Goal: Task Accomplishment & Management: Manage account settings

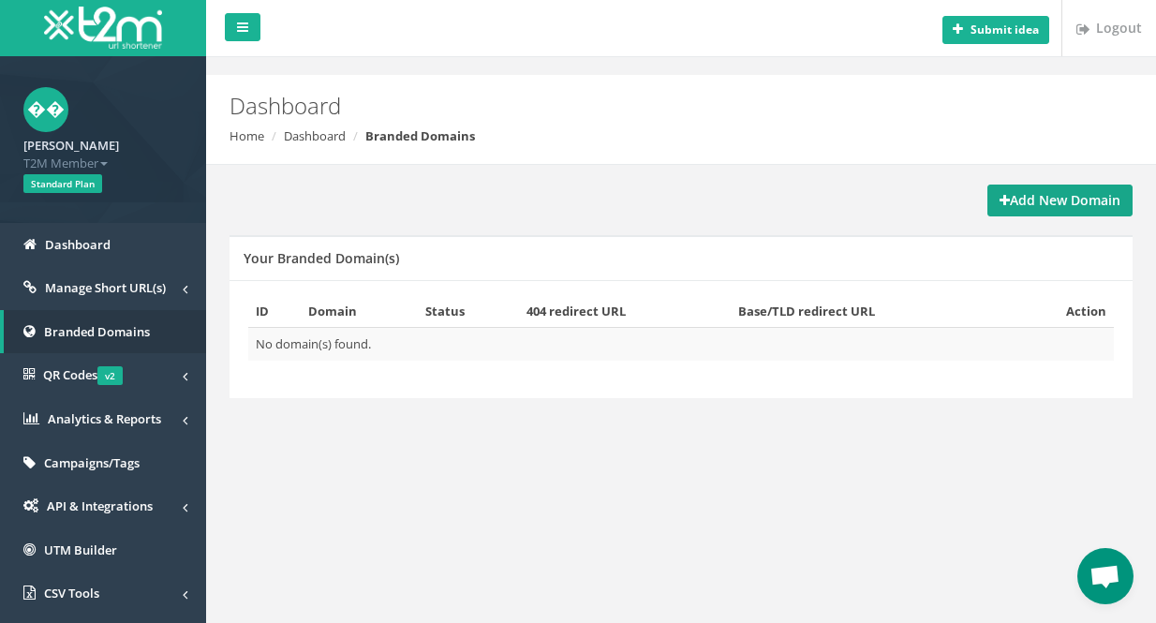
click at [1039, 214] on link "Add New Domain" at bounding box center [1059, 201] width 145 height 32
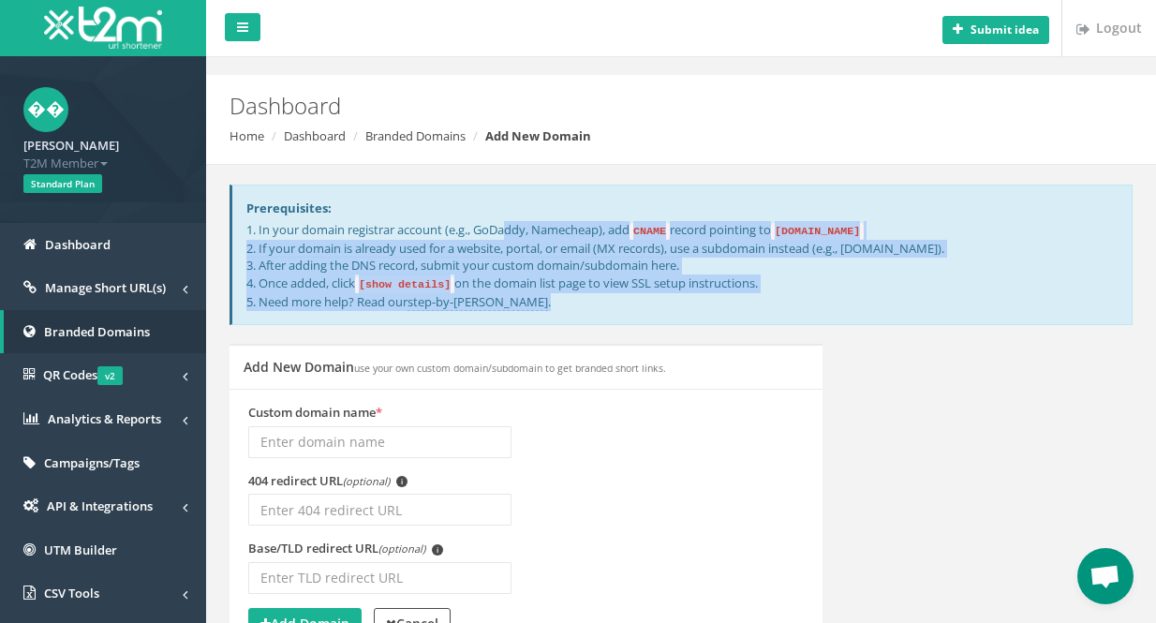
drag, startPoint x: 256, startPoint y: 230, endPoint x: 581, endPoint y: 294, distance: 331.4
click at [581, 294] on p "1. In your domain registrar account (e.g., GoDaddy, Namecheap), add CNAME recor…" at bounding box center [681, 265] width 871 height 89
click at [411, 136] on link "Branded Domains" at bounding box center [415, 135] width 100 height 17
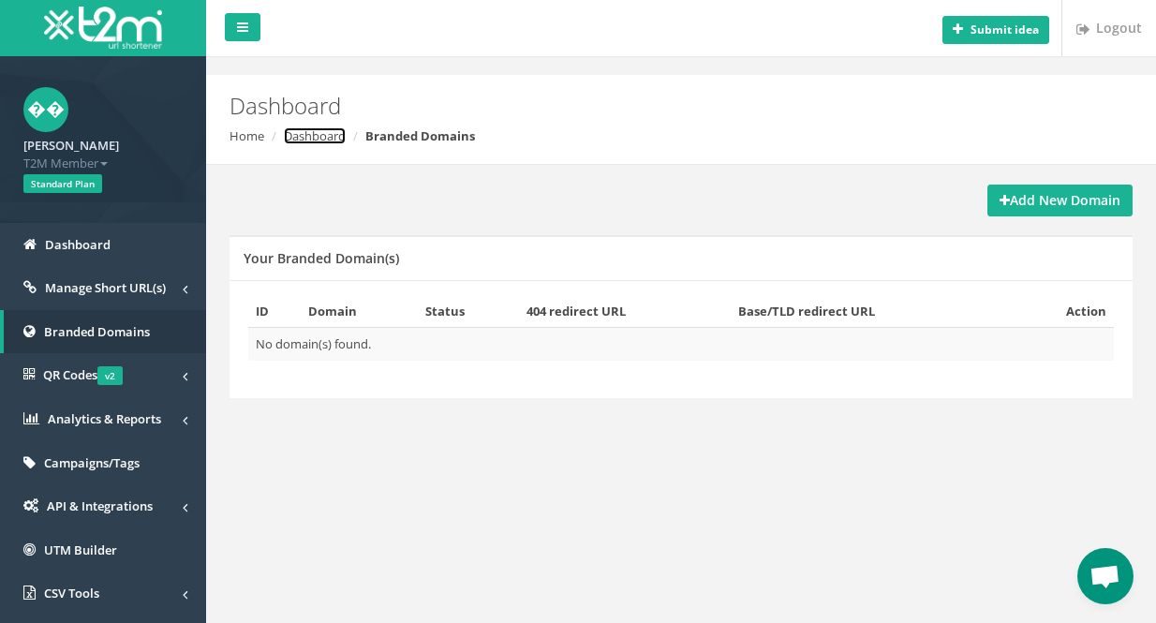
click at [324, 138] on link "Dashboard" at bounding box center [315, 135] width 62 height 17
click at [1075, 201] on strong "Add New Domain" at bounding box center [1060, 200] width 121 height 18
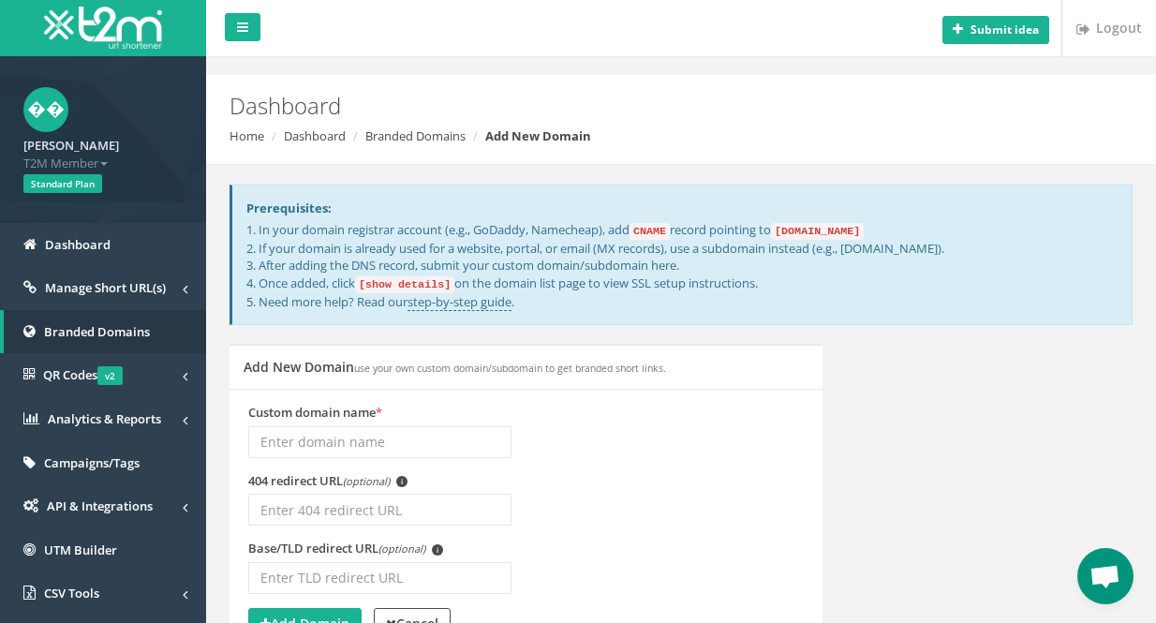
click at [346, 442] on input "Custom domain name *" at bounding box center [379, 442] width 263 height 32
click at [347, 417] on label "Custom domain name *" at bounding box center [315, 413] width 134 height 18
click at [347, 426] on input "Custom domain name *" at bounding box center [379, 442] width 263 height 32
click at [347, 417] on label "Custom domain name *" at bounding box center [315, 413] width 134 height 18
click at [347, 426] on input "Custom domain name *" at bounding box center [379, 442] width 263 height 32
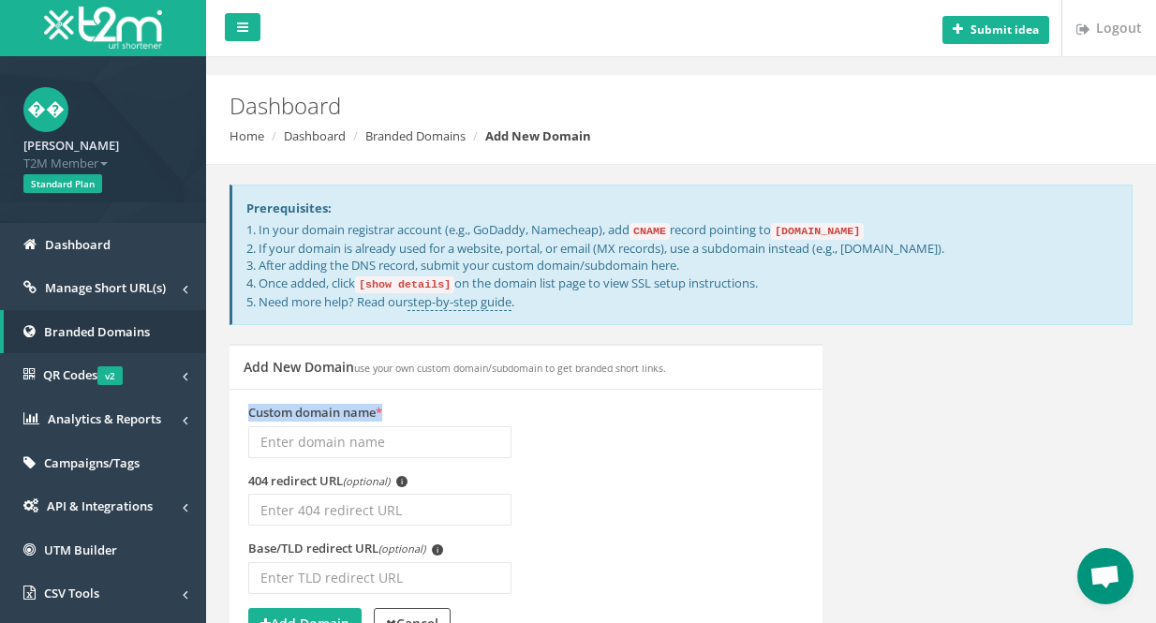
click at [347, 417] on label "Custom domain name *" at bounding box center [315, 413] width 134 height 18
click at [347, 426] on input "Custom domain name *" at bounding box center [379, 442] width 263 height 32
click at [451, 404] on div "Custom domain name *" at bounding box center [379, 431] width 263 height 54
click at [382, 444] on input "Custom domain name *" at bounding box center [379, 442] width 263 height 32
click at [503, 426] on input "Custom domain name *" at bounding box center [379, 442] width 263 height 32
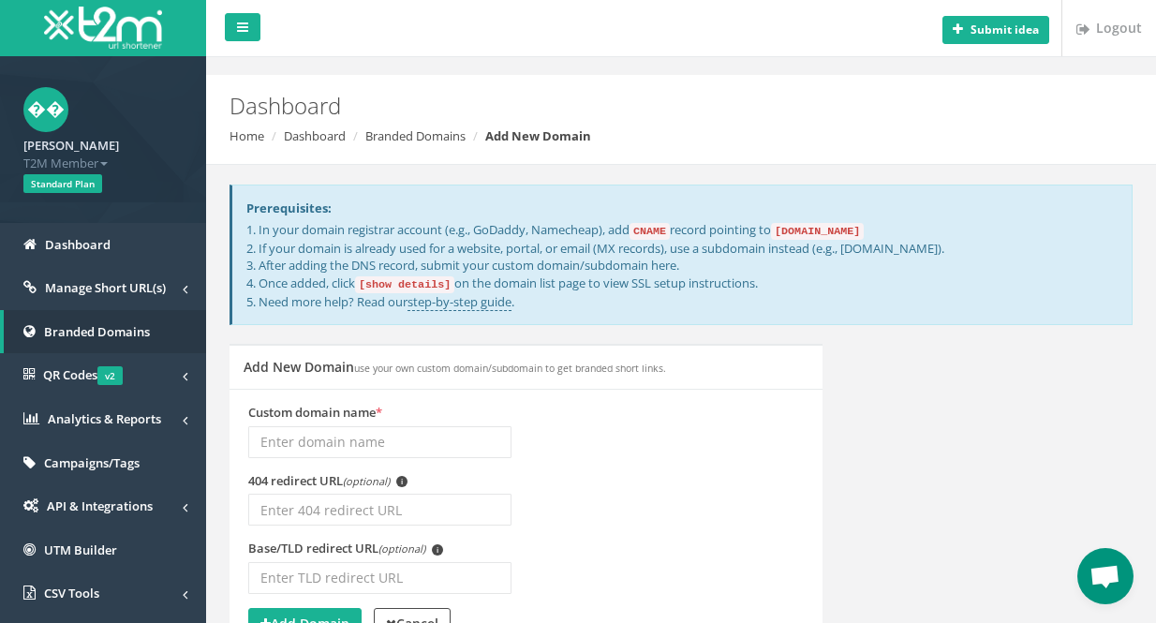
click at [552, 229] on p "1. In your domain registrar account (e.g., GoDaddy, Namecheap), add CNAME recor…" at bounding box center [681, 265] width 871 height 89
click at [281, 234] on p "1. In your domain registrar account (e.g., GoDaddy, Namecheap), add CNAME recor…" at bounding box center [681, 265] width 871 height 89
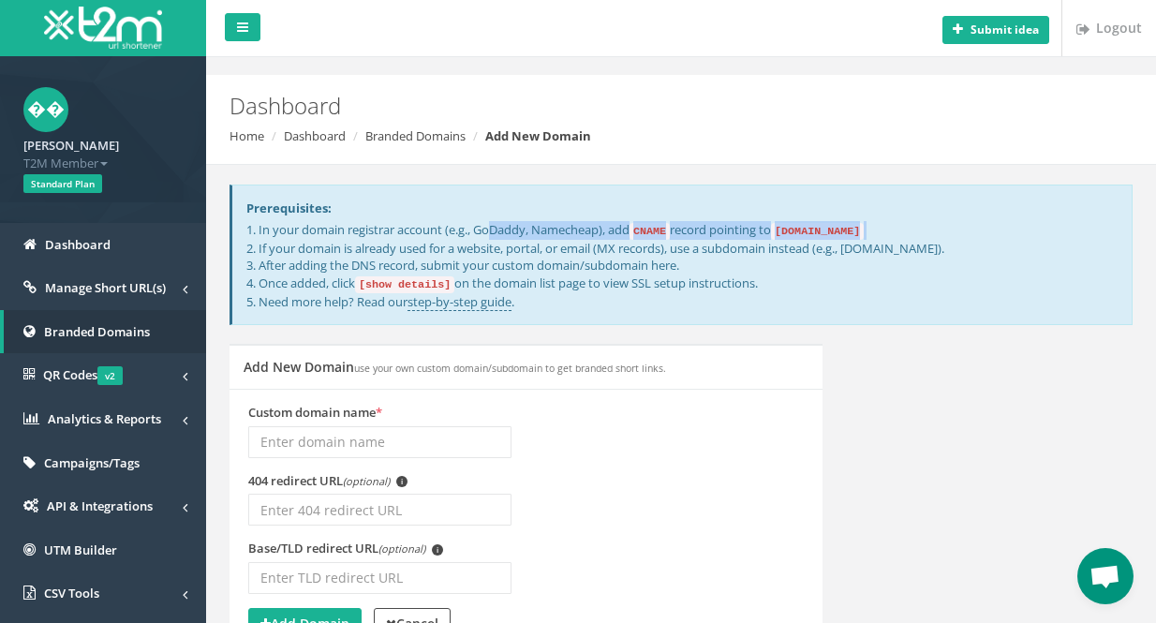
click at [281, 234] on p "1. In your domain registrar account (e.g., GoDaddy, Namecheap), add CNAME recor…" at bounding box center [681, 265] width 871 height 89
drag, startPoint x: 600, startPoint y: 304, endPoint x: 467, endPoint y: 304, distance: 132.1
click at [600, 304] on p "1. In your domain registrar account (e.g., GoDaddy, Namecheap), add CNAME recor…" at bounding box center [681, 265] width 871 height 89
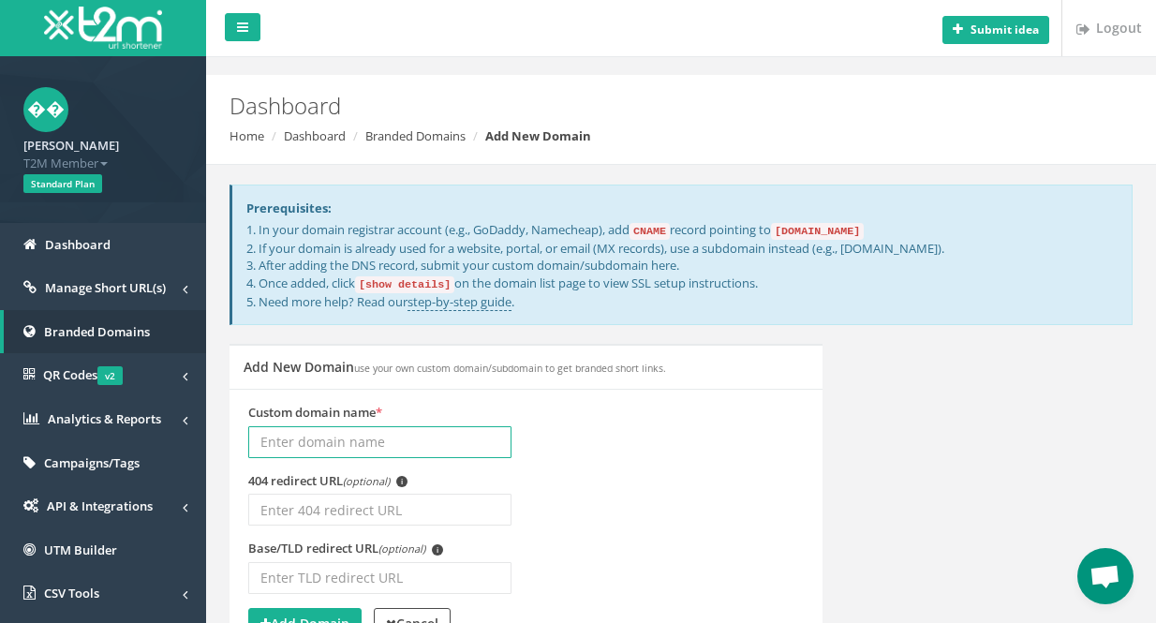
click at [360, 442] on input "Custom domain name *" at bounding box center [379, 442] width 263 height 32
paste input "bestellung-klnzn.live"
type input "bestellung-klnzn.live"
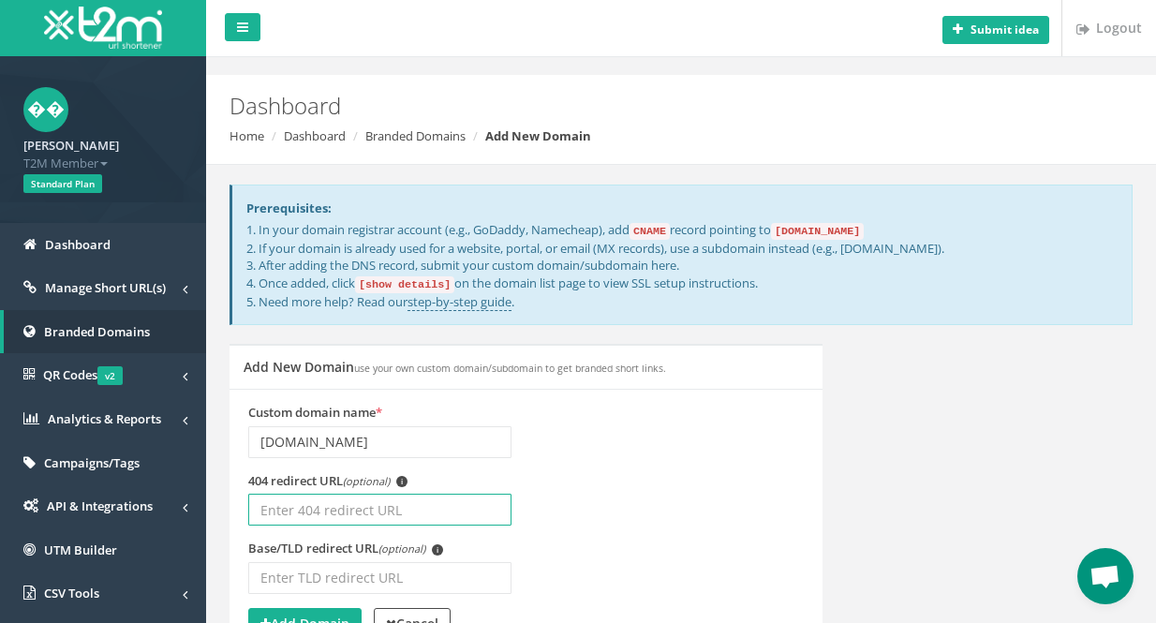
click at [354, 495] on input "404 redirect URL (optional) i" at bounding box center [379, 510] width 263 height 32
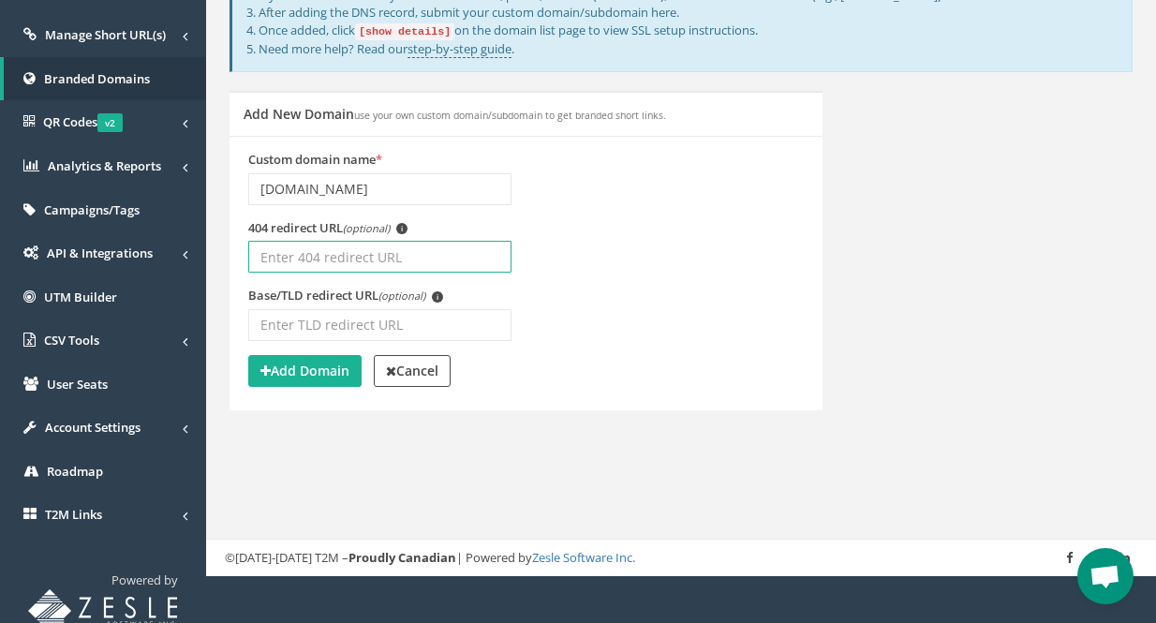
scroll to position [262, 0]
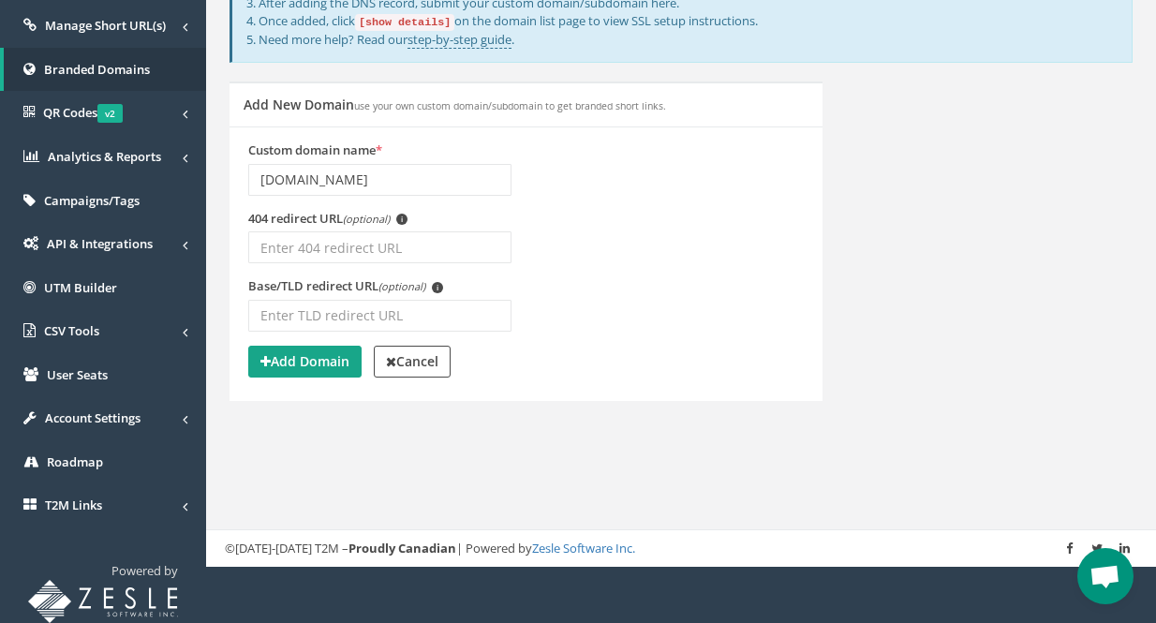
click at [316, 362] on strong "Add Domain" at bounding box center [304, 361] width 89 height 18
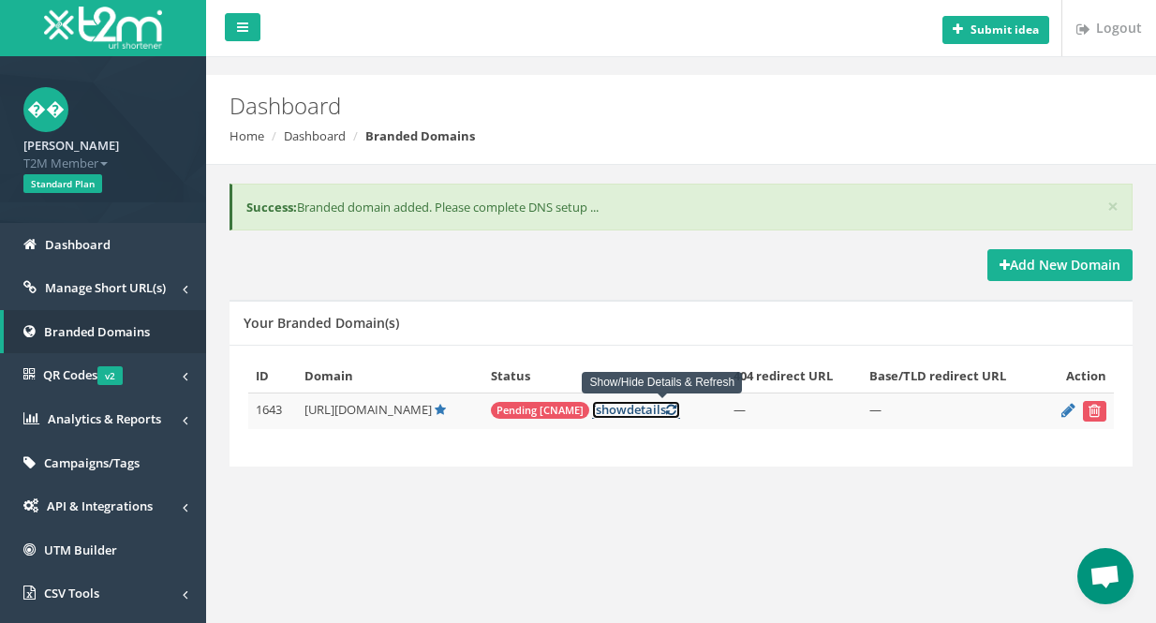
click at [627, 407] on span "show" at bounding box center [611, 409] width 31 height 17
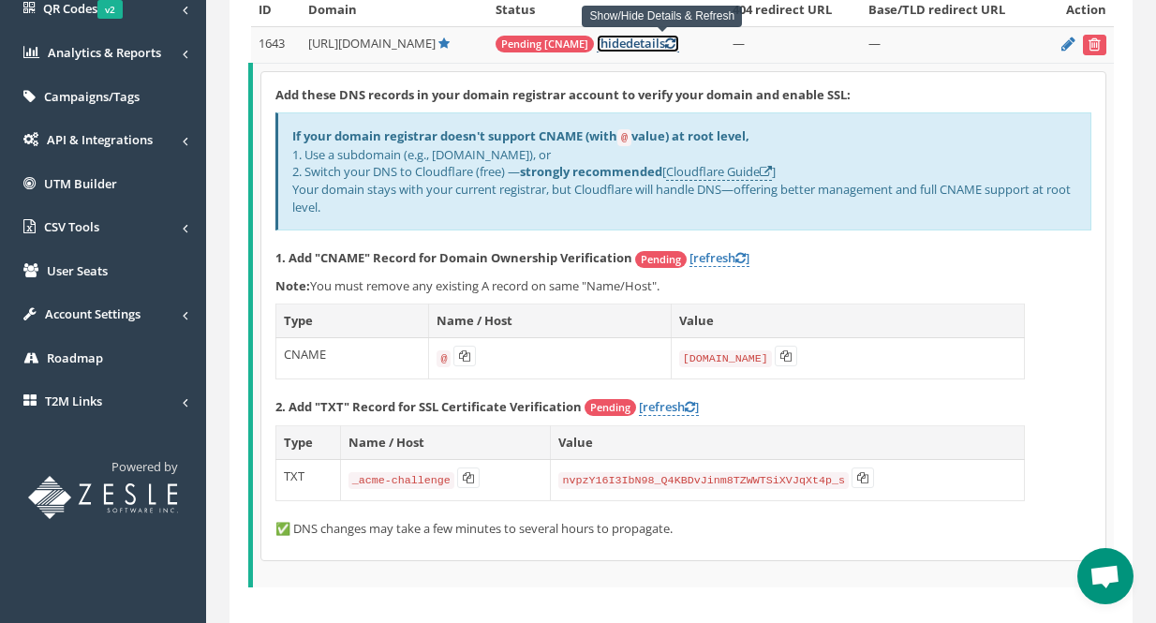
scroll to position [375, 0]
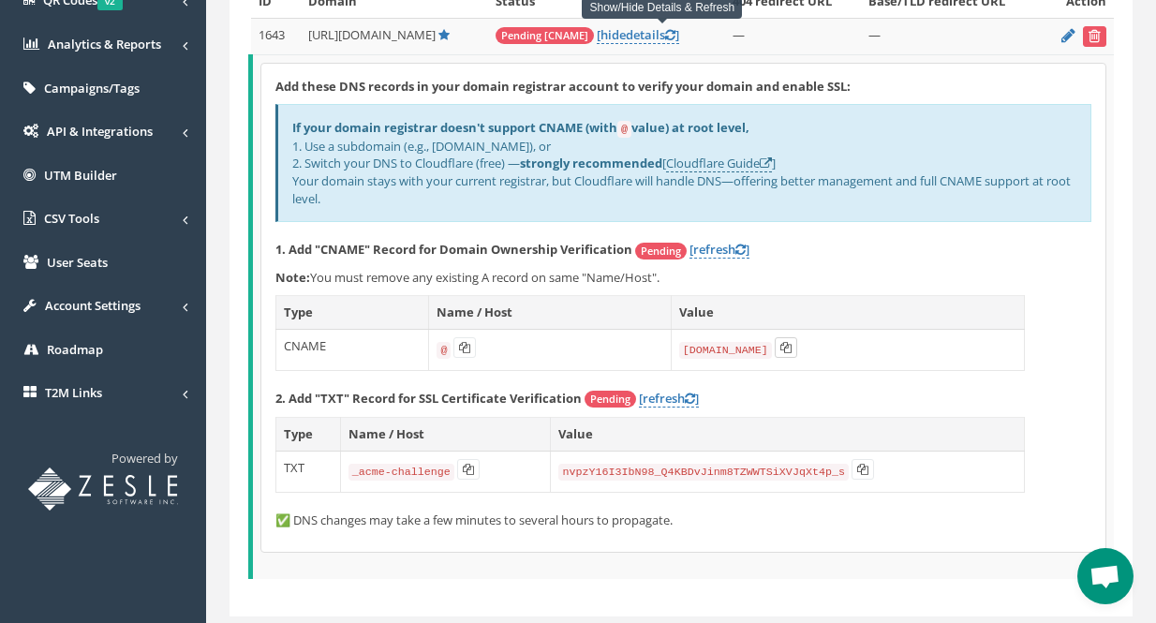
click at [780, 346] on icon at bounding box center [785, 347] width 11 height 11
click at [459, 344] on icon at bounding box center [464, 347] width 11 height 11
click at [787, 347] on icon at bounding box center [785, 347] width 11 height 11
click at [462, 344] on icon at bounding box center [464, 347] width 11 height 11
click at [419, 272] on p "Note: You must remove any existing A record on same "Name/Host"." at bounding box center [683, 278] width 816 height 18
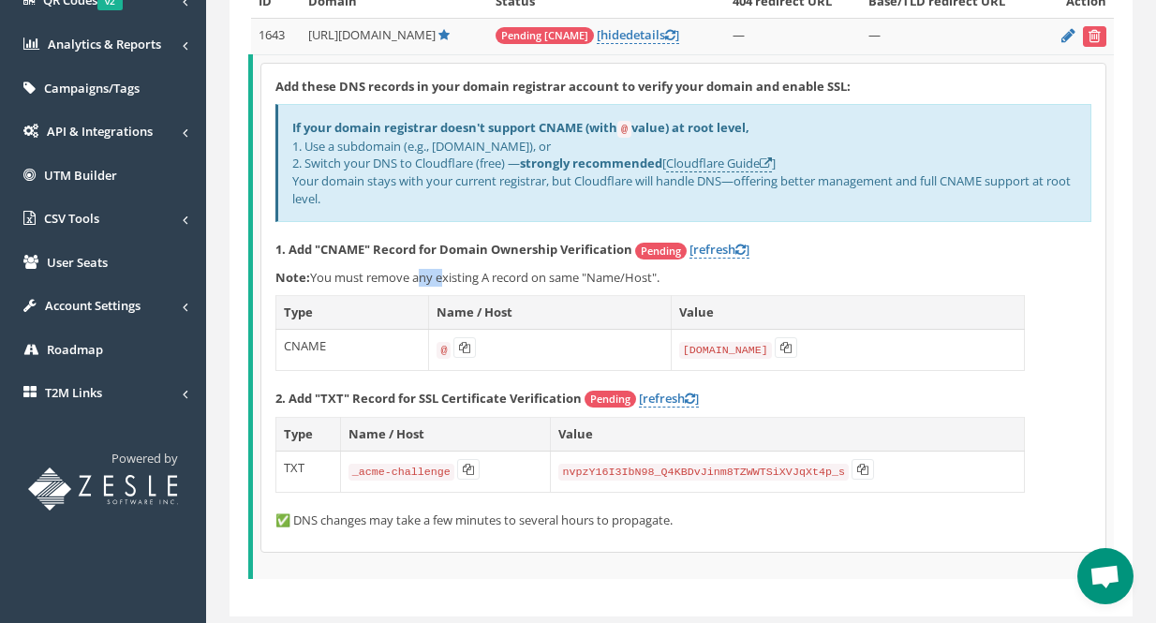
click at [419, 272] on p "Note: You must remove any existing A record on same "Name/Host"." at bounding box center [683, 278] width 816 height 18
drag, startPoint x: 419, startPoint y: 272, endPoint x: 437, endPoint y: 272, distance: 18.7
click at [419, 272] on p "Note: You must remove any existing A record on same "Name/Host"." at bounding box center [683, 278] width 816 height 18
click at [465, 348] on icon at bounding box center [464, 347] width 11 height 11
copy p "Note: You must remove any existing A record on same "Name/Host"."
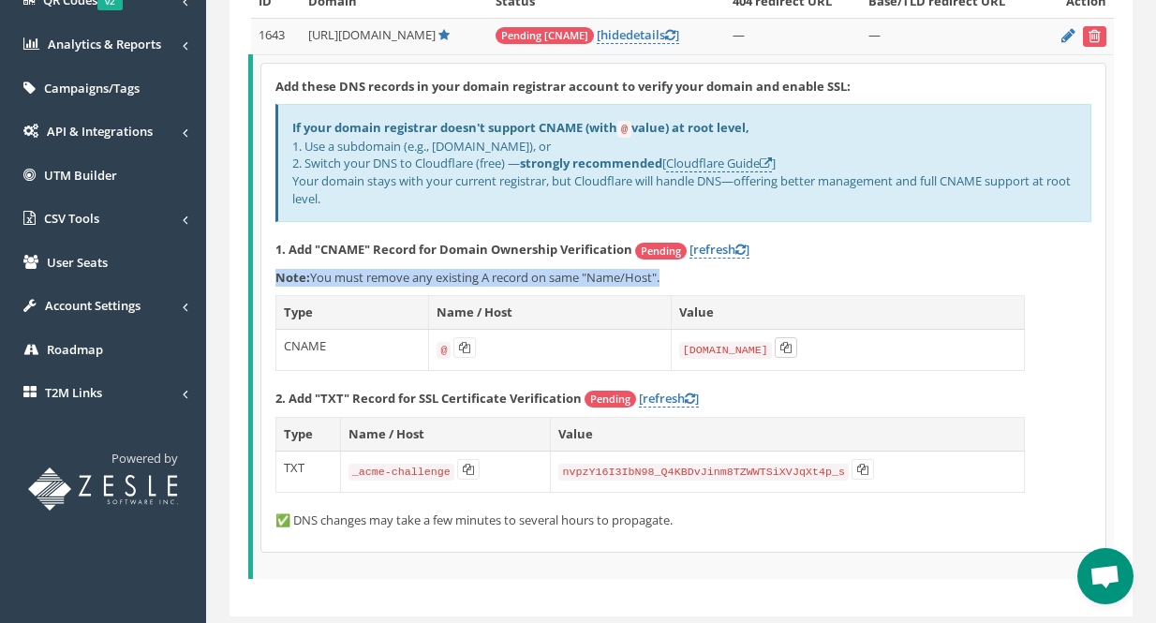
click at [784, 348] on icon at bounding box center [785, 347] width 11 height 11
copy p "Note: You must remove any existing A record on same "Name/Host"."
click at [463, 464] on icon at bounding box center [468, 469] width 11 height 11
copy p "Note: You must remove any existing A record on same "Name/Host"."
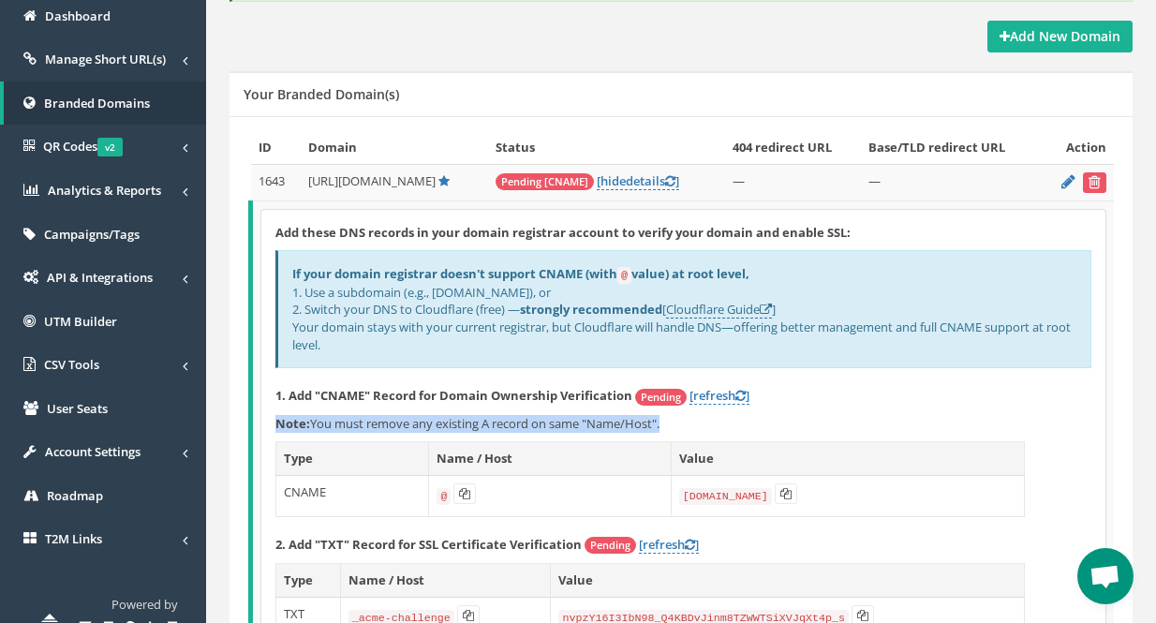
scroll to position [281, 0]
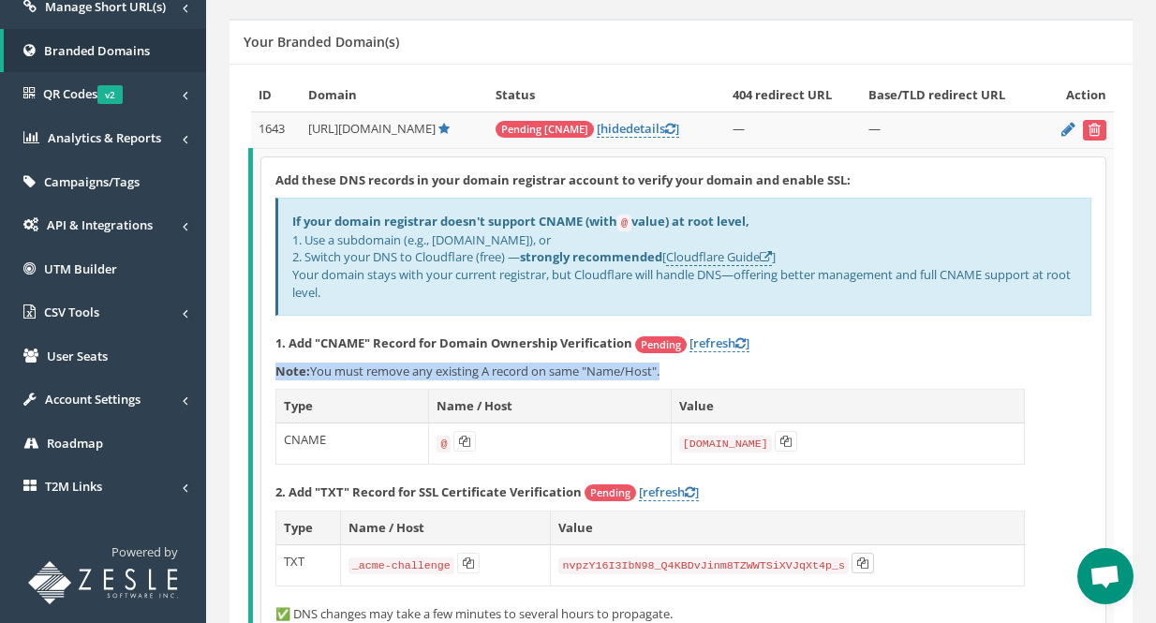
click at [857, 558] on icon at bounding box center [862, 562] width 11 height 11
copy p "Note: You must remove any existing A record on same "Name/Host"."
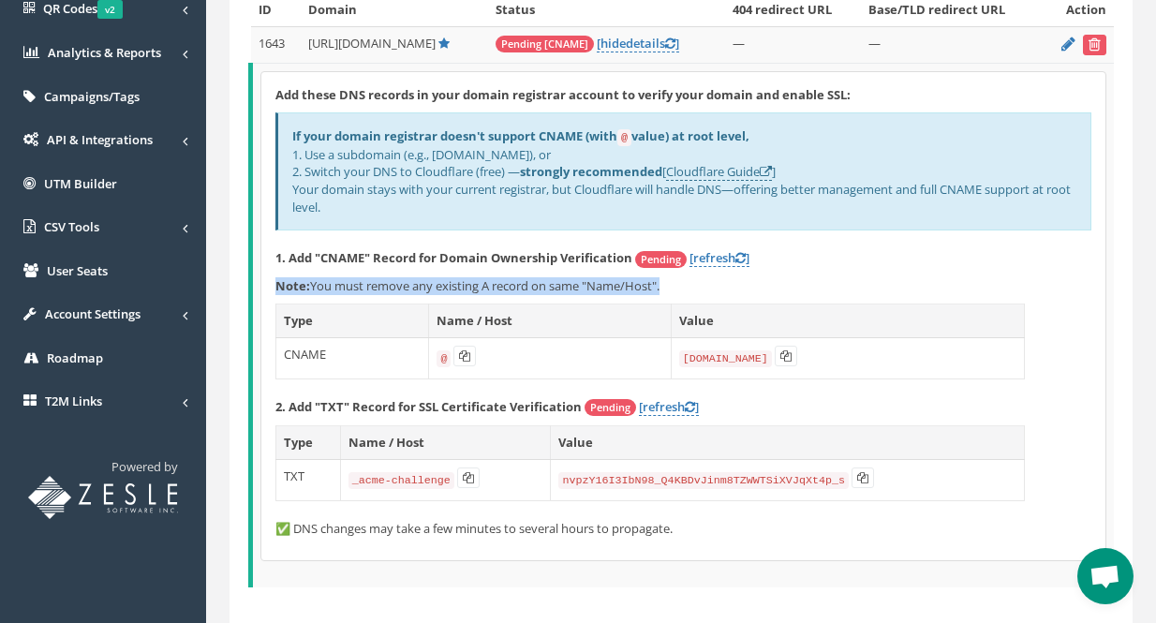
scroll to position [375, 0]
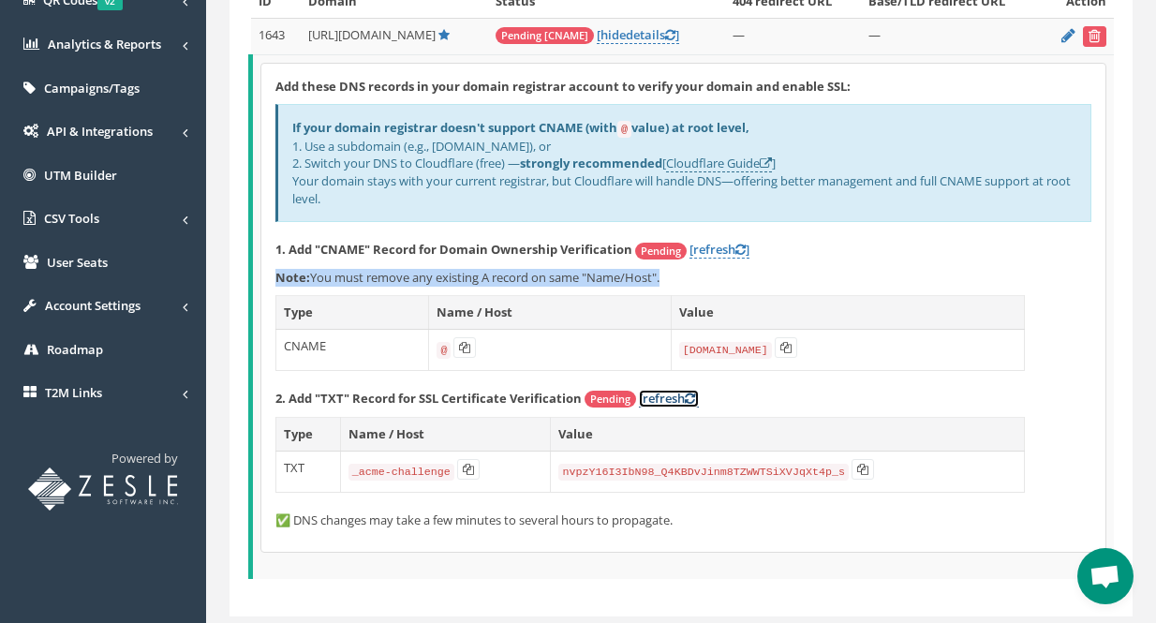
click at [663, 393] on link "[refresh ]" at bounding box center [669, 399] width 60 height 18
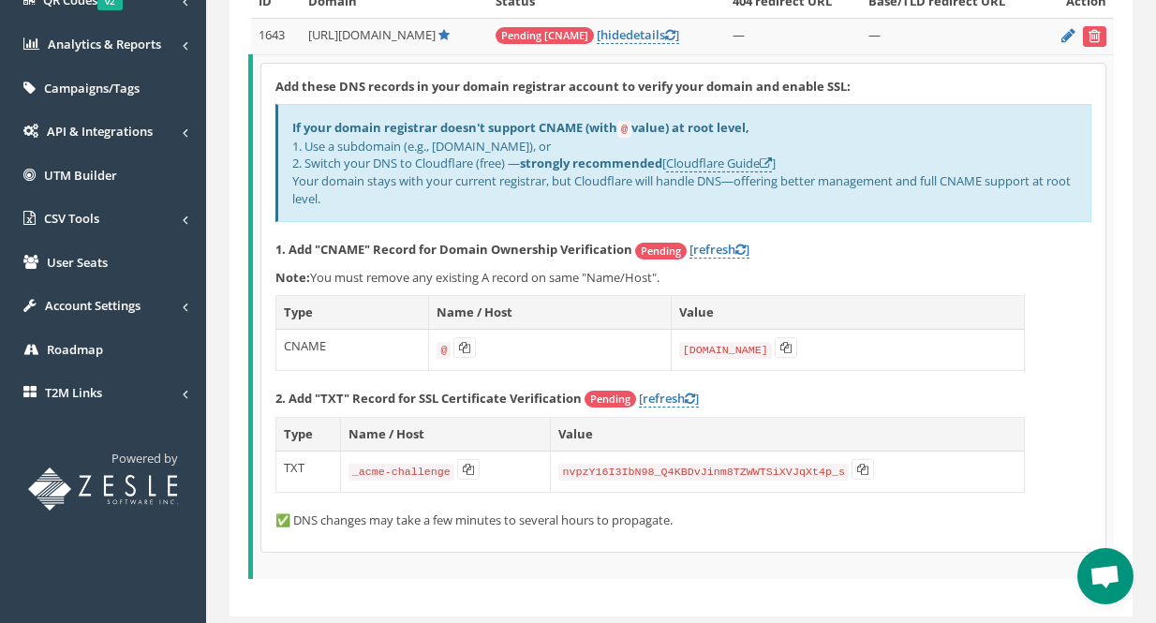
click at [508, 277] on p "Note: You must remove any existing A record on same "Name/Host"." at bounding box center [683, 278] width 816 height 18
click at [464, 343] on icon at bounding box center [464, 347] width 11 height 11
copy p "Note: You must remove any existing A record on same "Name/Host"."
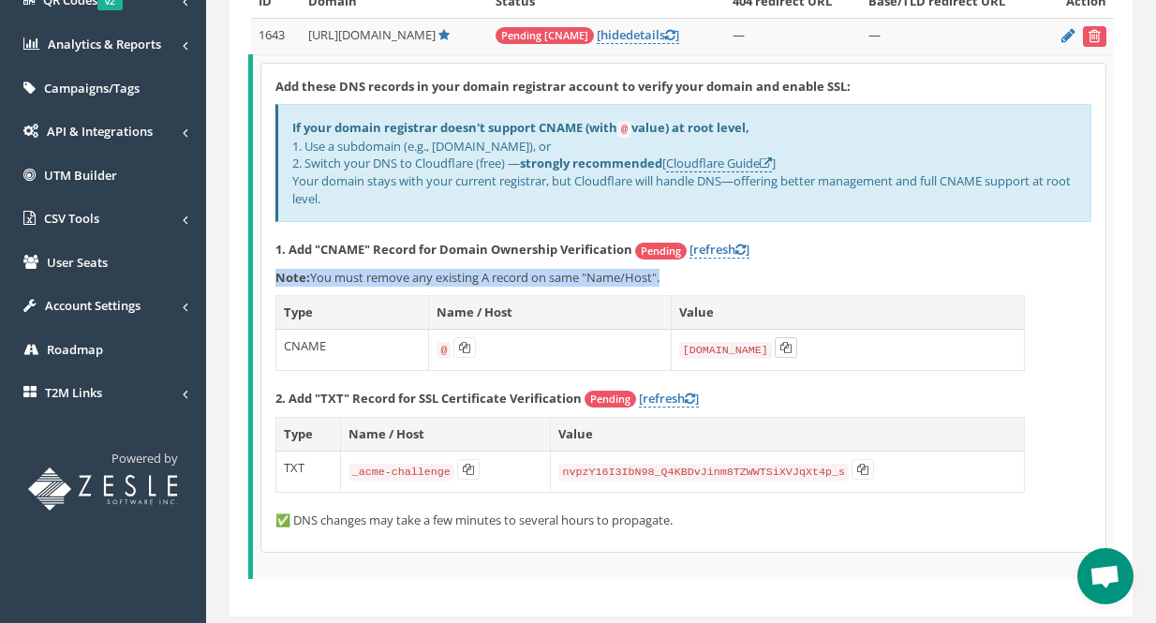
click at [785, 343] on icon at bounding box center [785, 347] width 11 height 11
copy p "Note: You must remove any existing A record on same "Name/Host"."
click at [459, 339] on button at bounding box center [464, 347] width 22 height 21
click at [465, 177] on div "If your domain registrar doesn't support CNAME (with @ value) at root level, 1.…" at bounding box center [683, 163] width 816 height 118
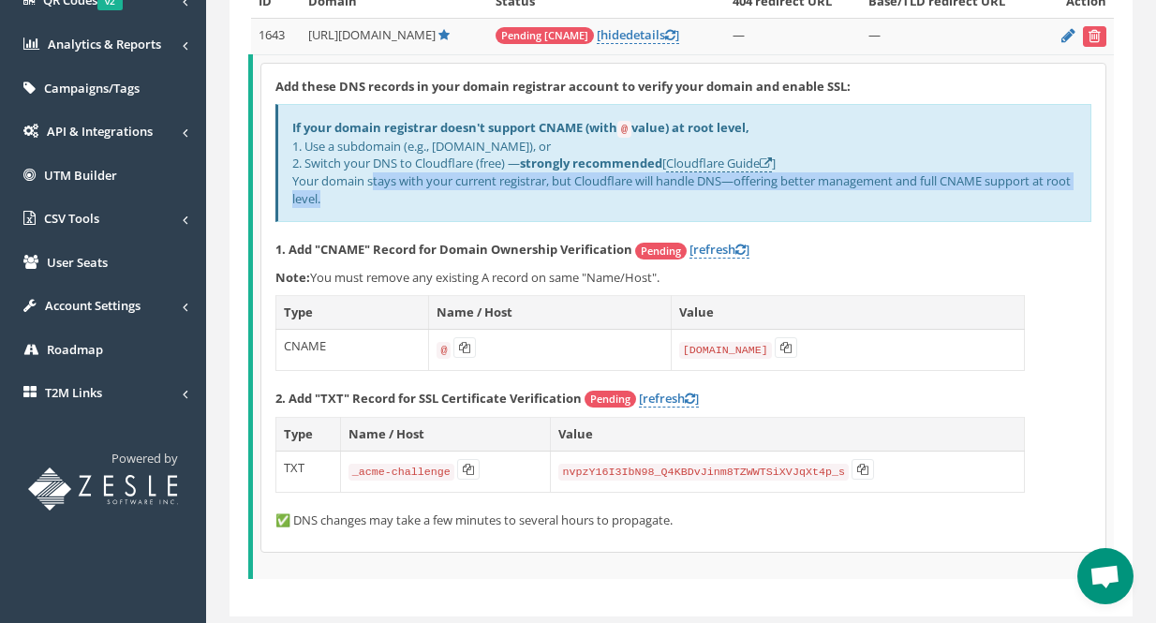
click at [465, 177] on div "If your domain registrar doesn't support CNAME (with @ value) at root level, 1.…" at bounding box center [683, 163] width 816 height 118
drag, startPoint x: 289, startPoint y: 128, endPoint x: 376, endPoint y: 190, distance: 106.8
click at [376, 190] on div "If your domain registrar doesn't support CNAME (with @ value) at root level, 1.…" at bounding box center [683, 163] width 816 height 118
click at [386, 169] on div "If your domain registrar doesn't support CNAME (with @ value) at root level, 1.…" at bounding box center [683, 163] width 816 height 118
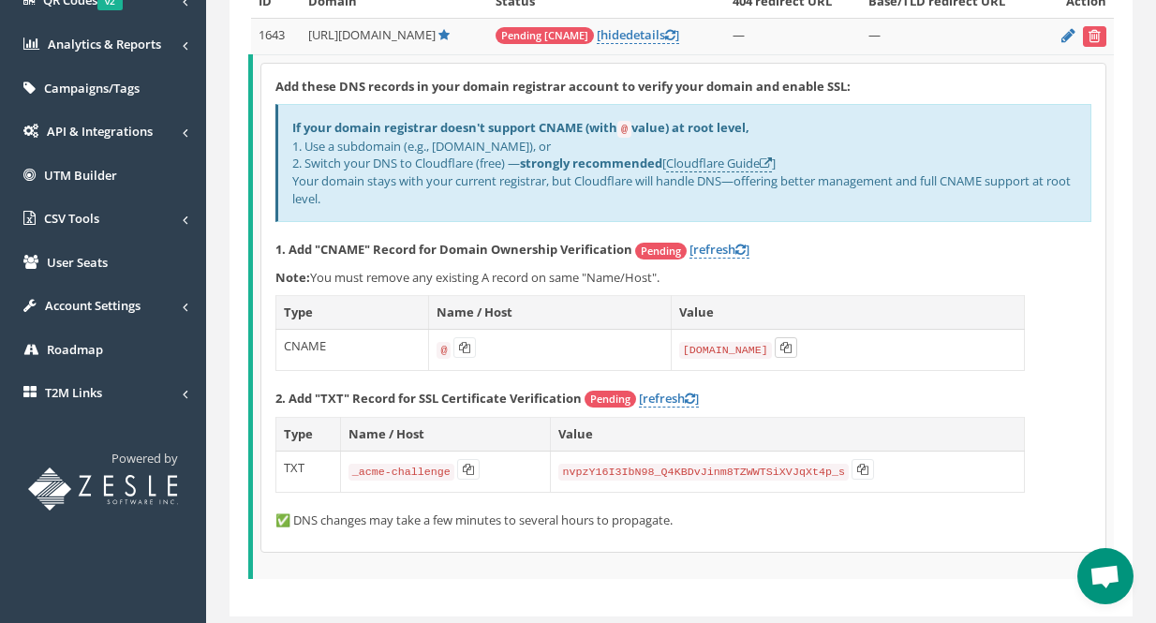
click at [780, 347] on icon at bounding box center [785, 347] width 11 height 11
click at [715, 242] on link "[refresh ]" at bounding box center [719, 250] width 60 height 18
click at [544, 249] on strong "1. Add "CNAME" Record for Domain Ownership Verification" at bounding box center [453, 249] width 357 height 17
click at [551, 249] on strong "1. Add "CNAME" Record for Domain Ownership Verification" at bounding box center [453, 249] width 357 height 17
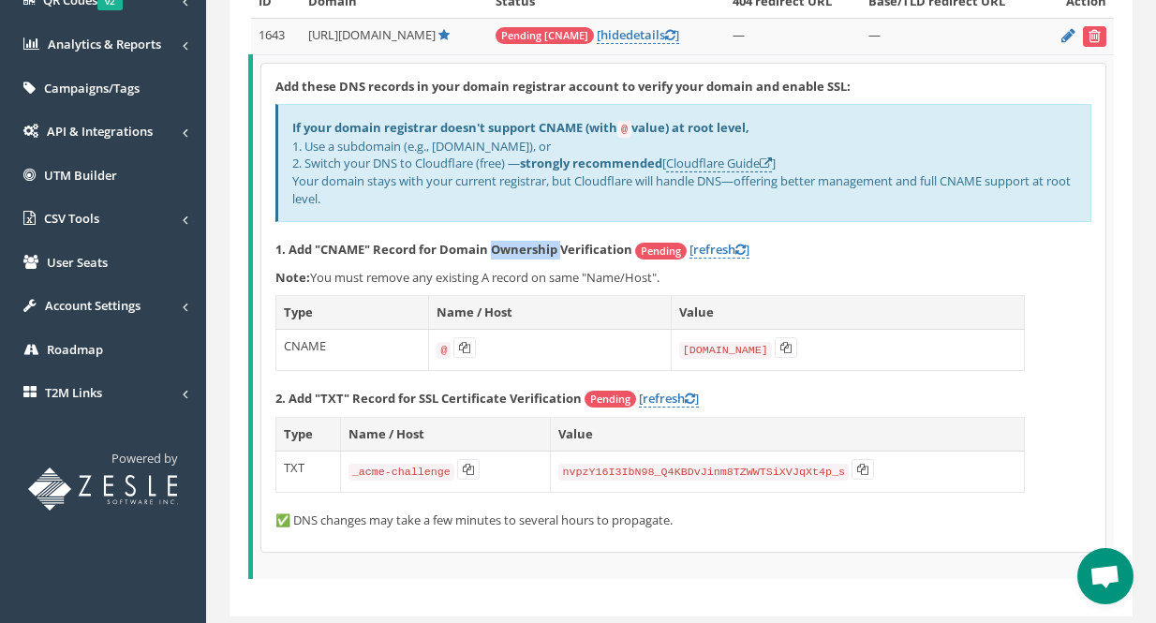
click at [551, 249] on strong "1. Add "CNAME" Record for Domain Ownership Verification" at bounding box center [453, 249] width 357 height 17
drag, startPoint x: 551, startPoint y: 249, endPoint x: 603, endPoint y: 254, distance: 52.7
click at [551, 249] on strong "1. Add "CNAME" Record for Domain Ownership Verification" at bounding box center [453, 249] width 357 height 17
click at [1015, 262] on div "Add these DNS records in your domain registrar account to verify your domain an…" at bounding box center [683, 308] width 844 height 489
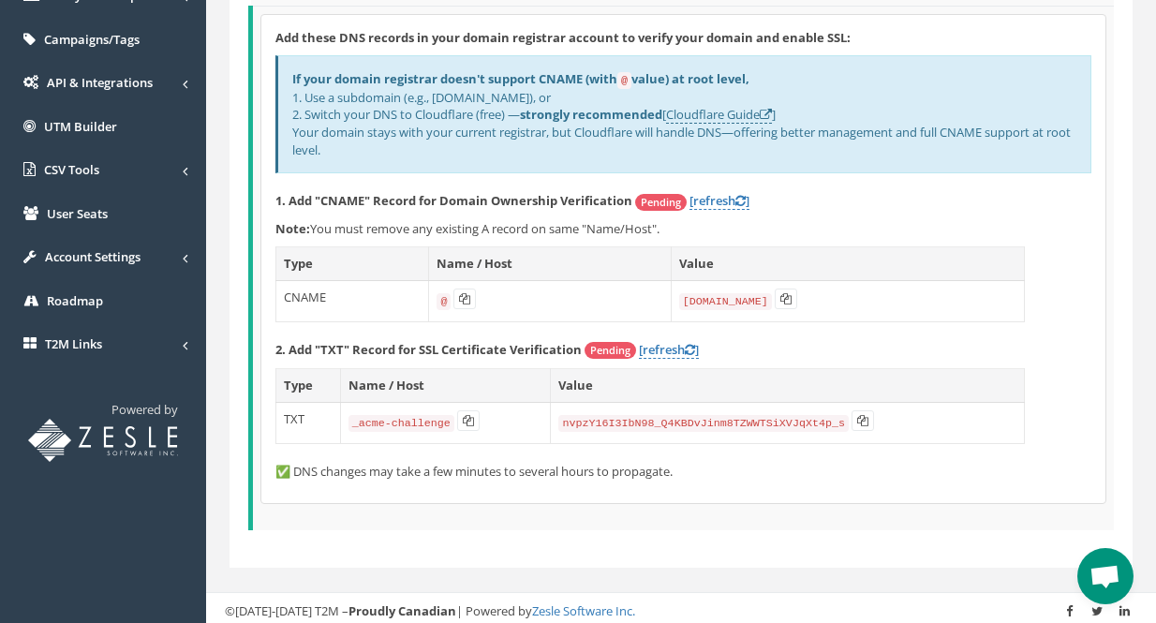
scroll to position [428, 0]
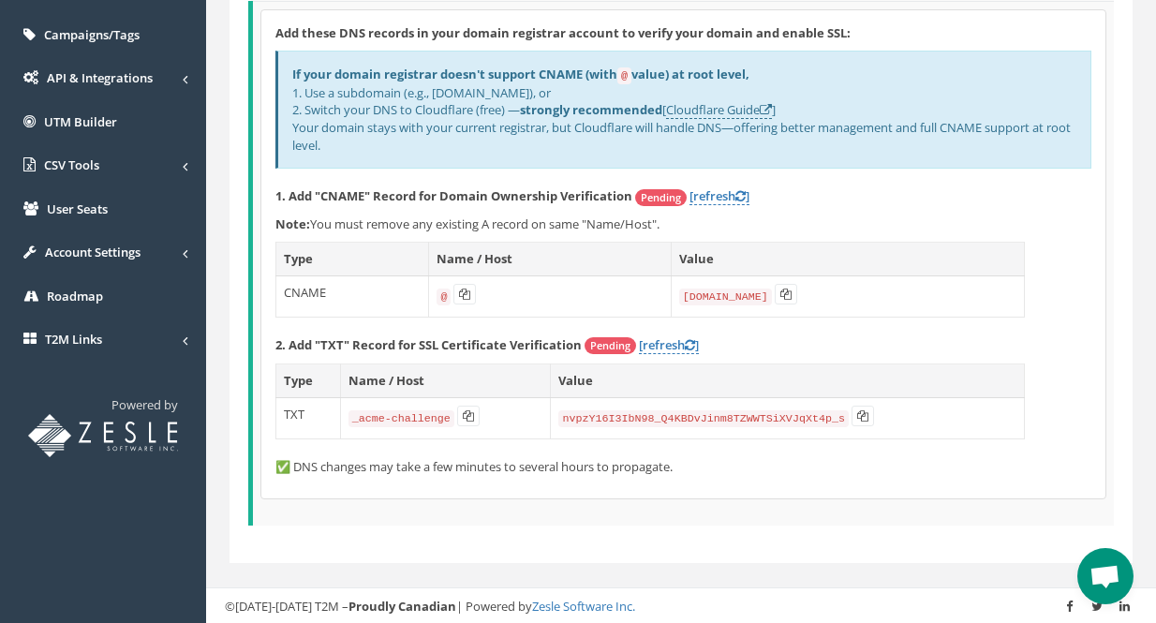
click at [424, 345] on strong "2. Add "TXT" Record for SSL Certificate Verification" at bounding box center [428, 344] width 306 height 17
drag, startPoint x: 424, startPoint y: 345, endPoint x: 497, endPoint y: 348, distance: 72.2
click at [424, 345] on strong "2. Add "TXT" Record for SSL Certificate Verification" at bounding box center [428, 344] width 306 height 17
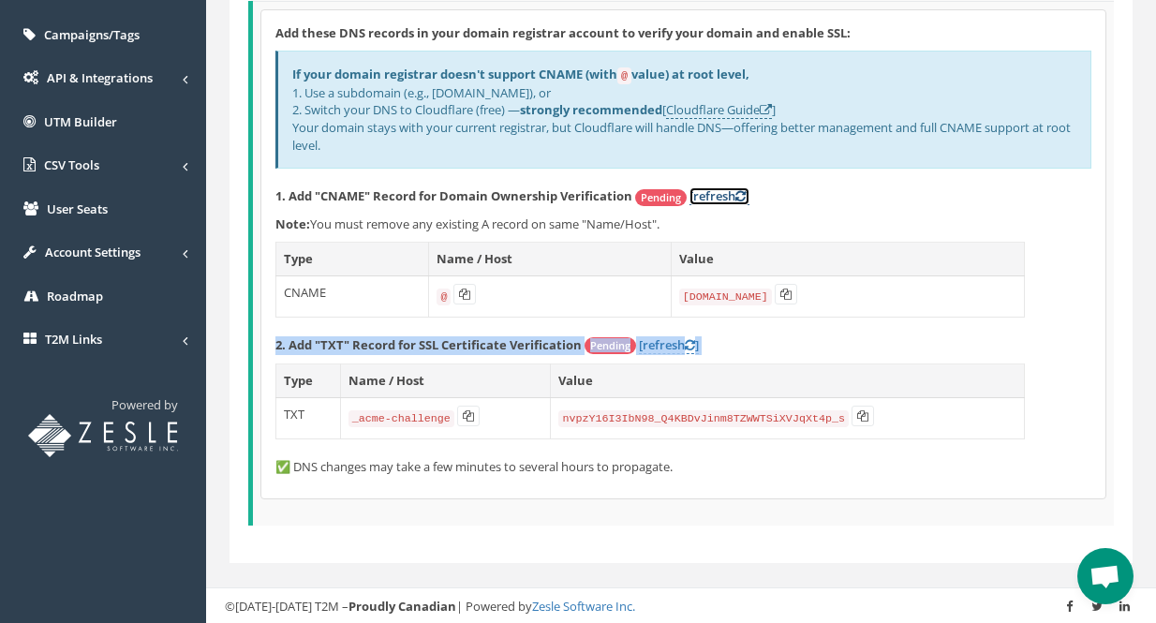
click at [717, 200] on link "[refresh ]" at bounding box center [719, 196] width 60 height 18
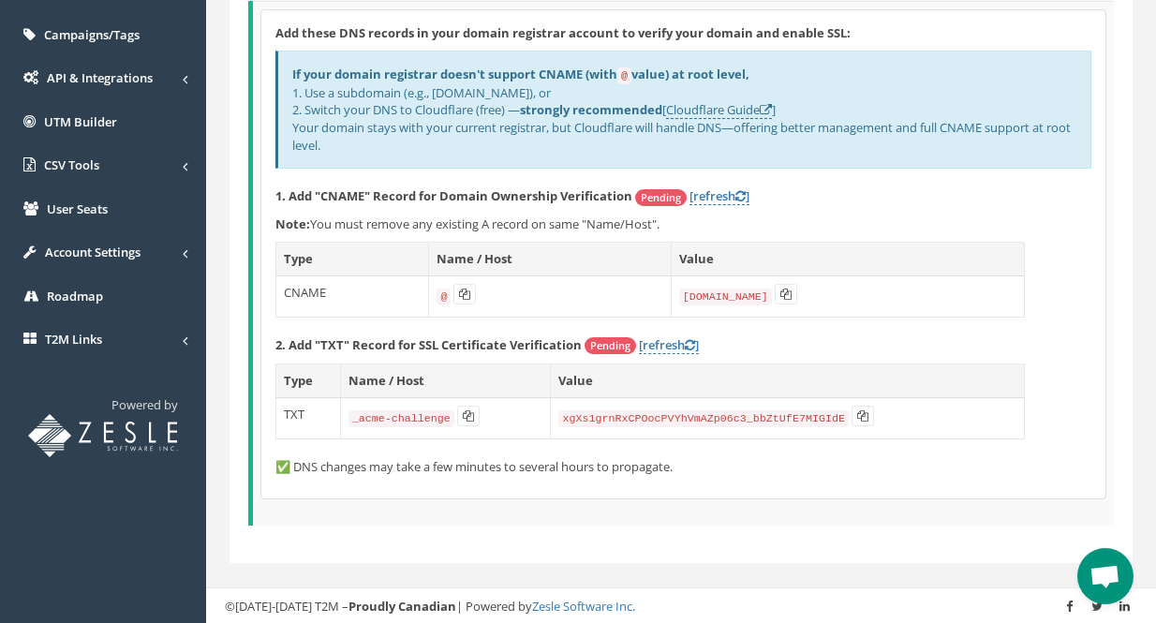
click at [1073, 363] on div "Add these DNS records in your domain registrar account to verify your domain an…" at bounding box center [683, 254] width 844 height 489
click at [679, 346] on link "[refresh ]" at bounding box center [669, 345] width 60 height 18
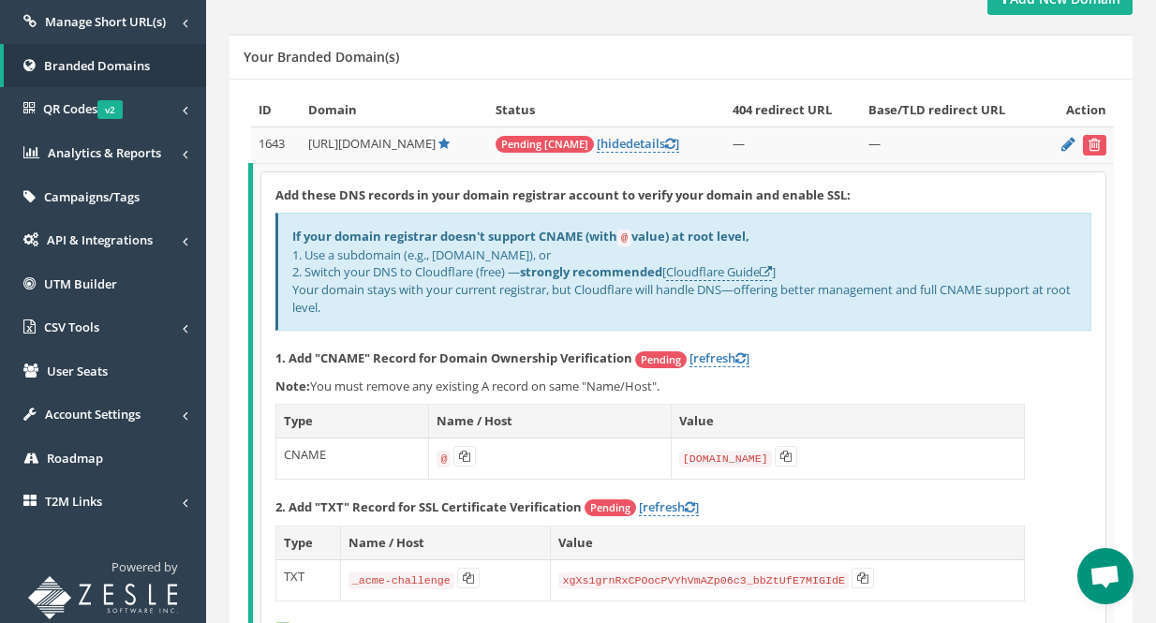
scroll to position [147, 0]
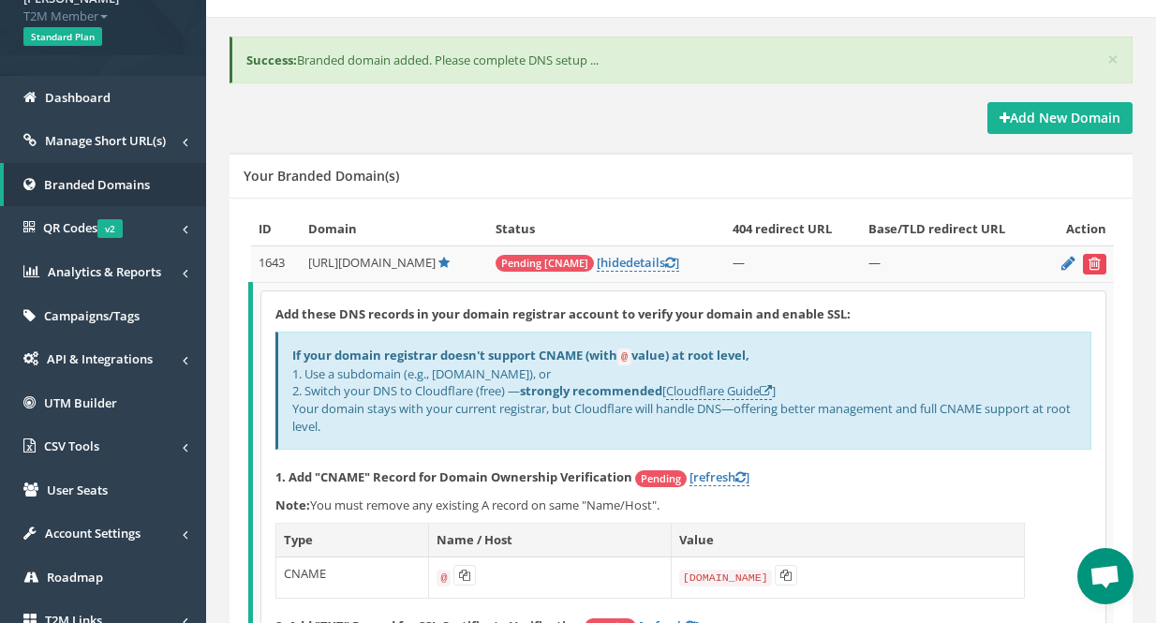
click at [1094, 262] on icon "submit" at bounding box center [1095, 263] width 12 height 11
